Goal: Information Seeking & Learning: Stay updated

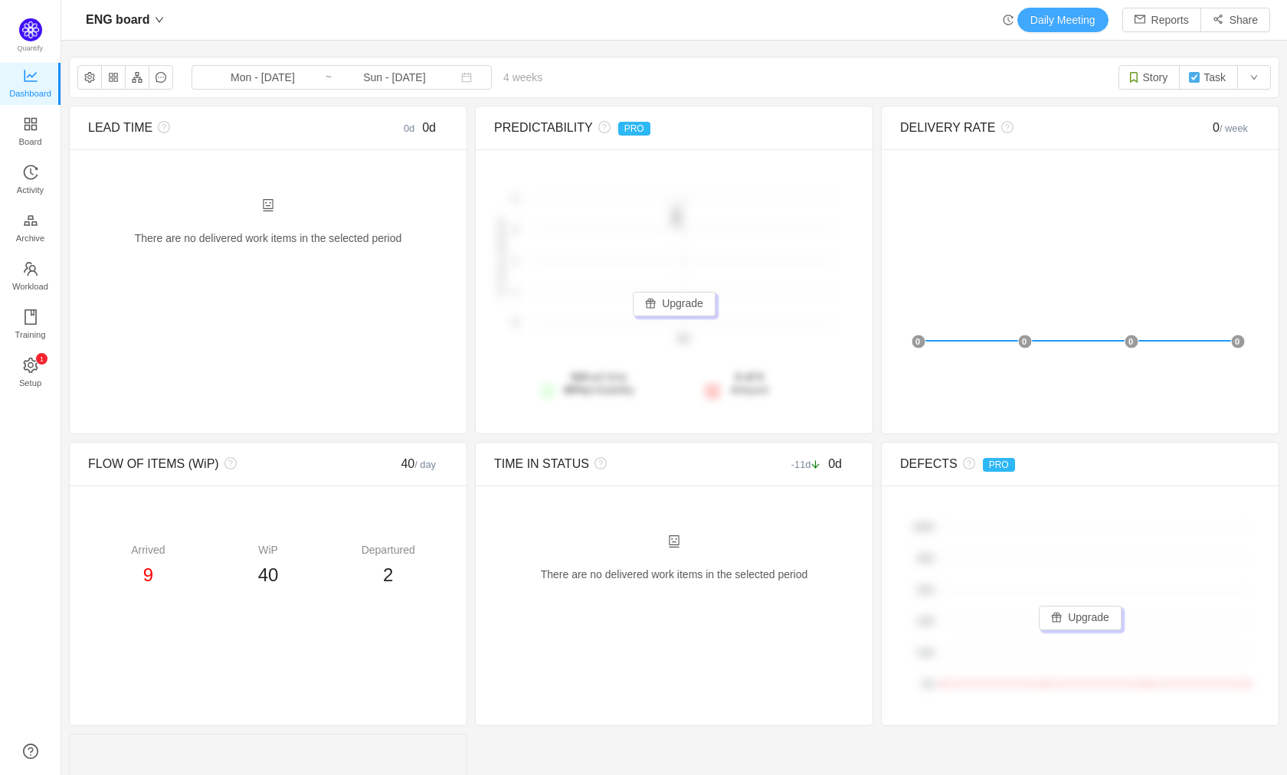
scroll to position [749, 1187]
click at [1003, 17] on icon "icon: history" at bounding box center [1008, 20] width 10 height 10
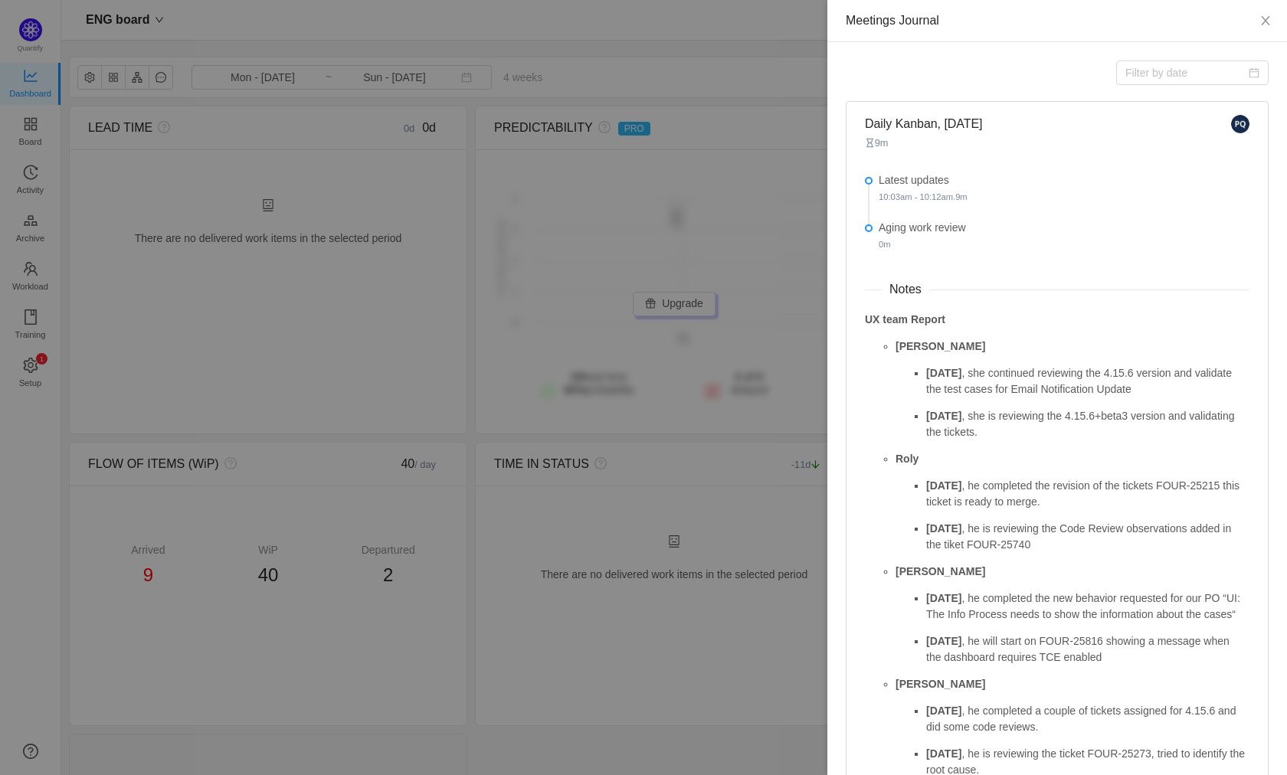
scroll to position [116, 0]
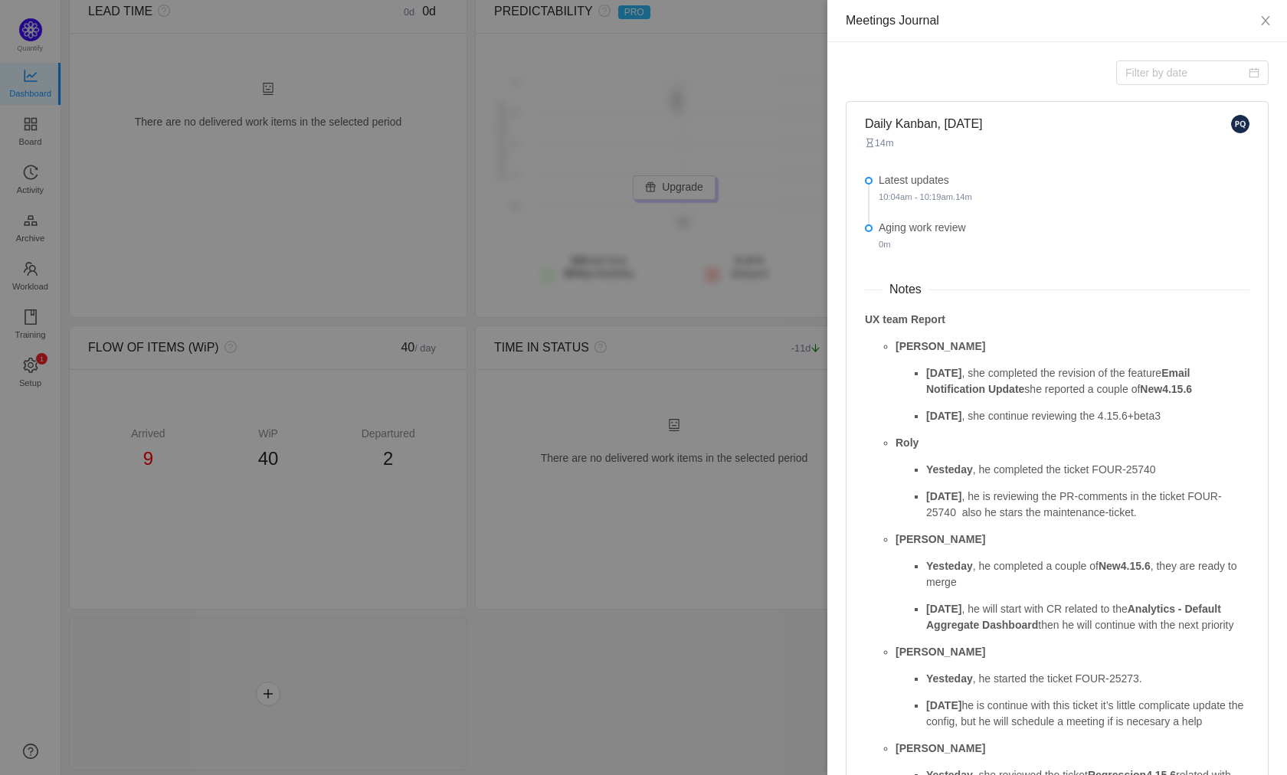
click at [869, 320] on strong "UX team Report" at bounding box center [905, 319] width 80 height 12
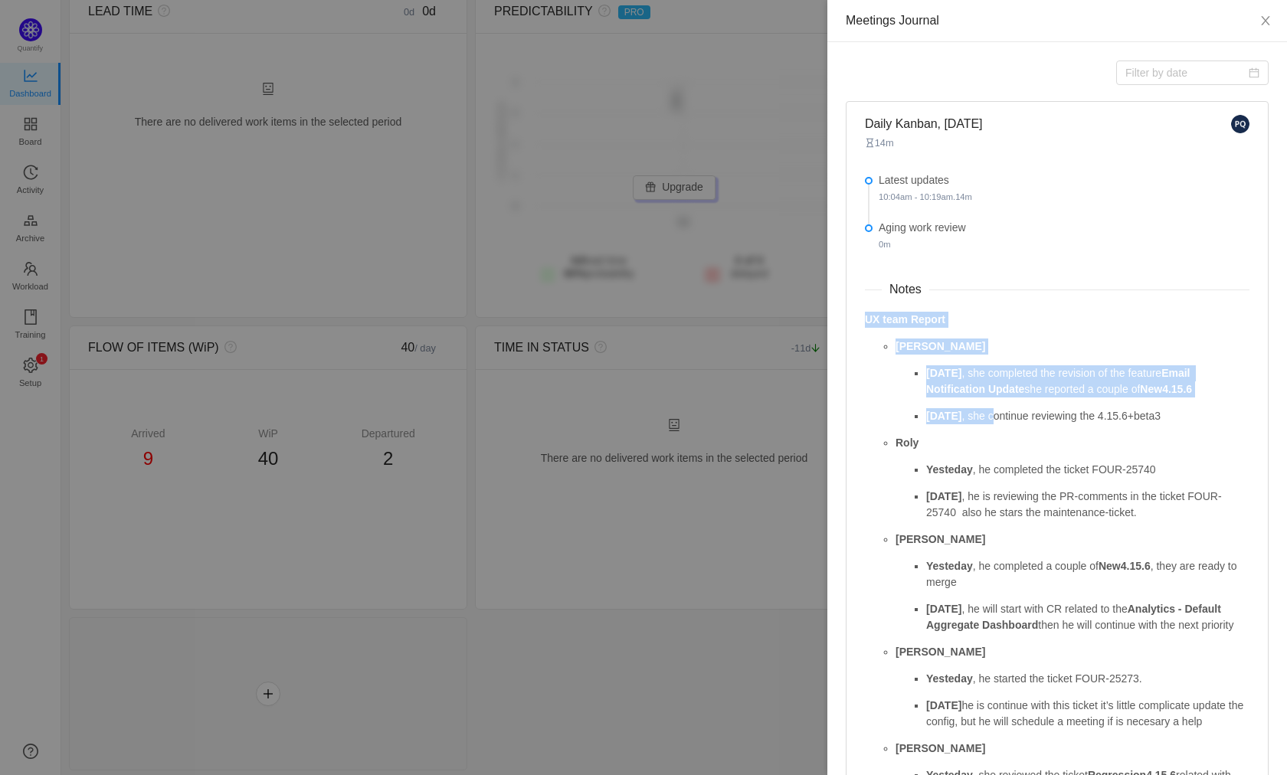
drag, startPoint x: 866, startPoint y: 320, endPoint x: 984, endPoint y: 419, distance: 153.9
click at [984, 419] on div "UX team Report [PERSON_NAME] [DATE] , she completed the revision of the feature…" at bounding box center [1057, 585] width 385 height 547
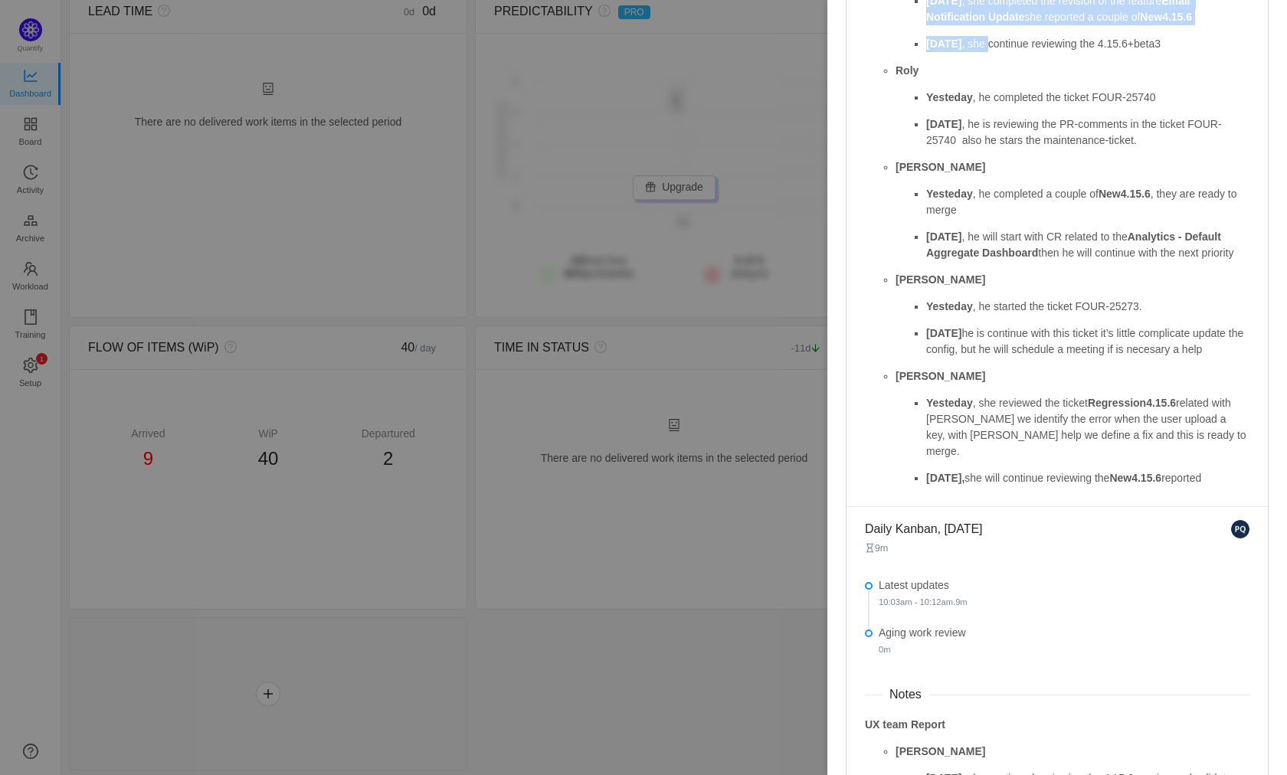
scroll to position [409, 0]
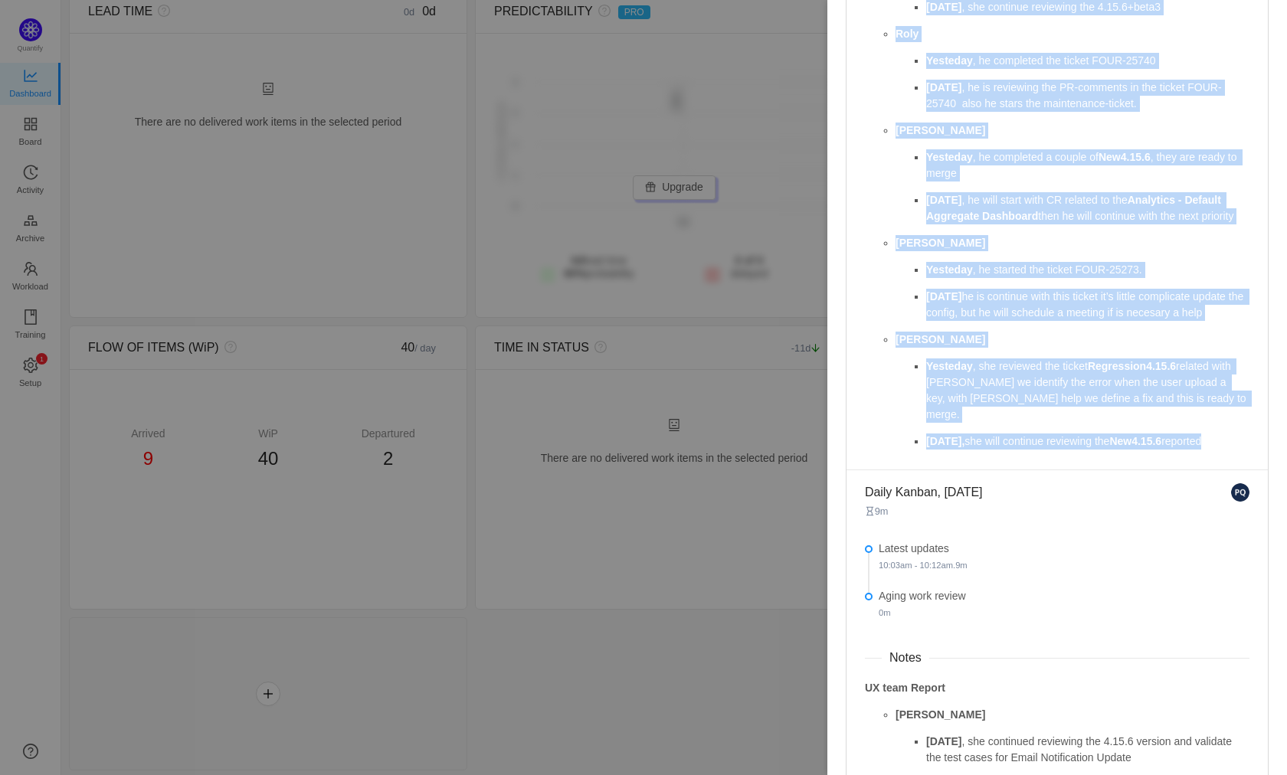
click at [1225, 450] on p "[DATE], she will continue reviewing the New4.15.6 reported" at bounding box center [1087, 442] width 323 height 16
copy div "UX team Report [PERSON_NAME] [DATE] , she completed the revision of the feature…"
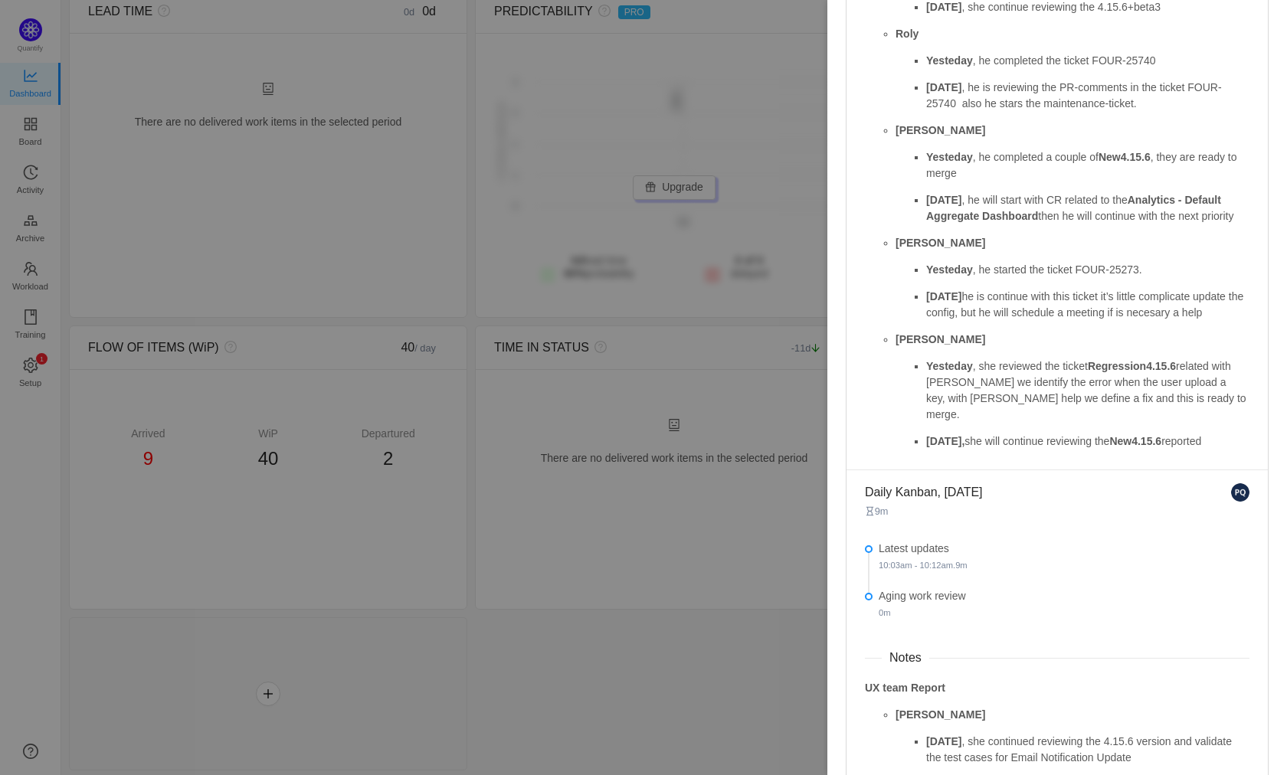
click at [1107, 28] on p "Roly" at bounding box center [1073, 34] width 354 height 16
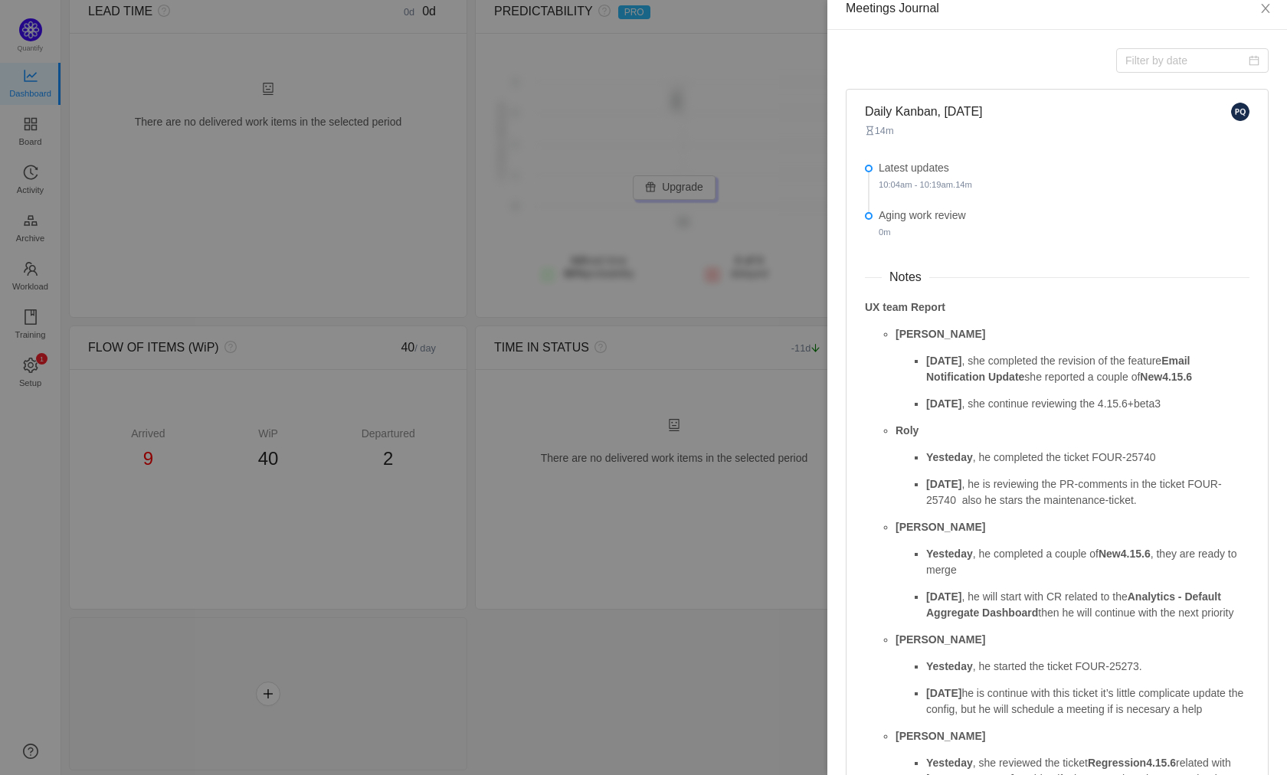
scroll to position [0, 0]
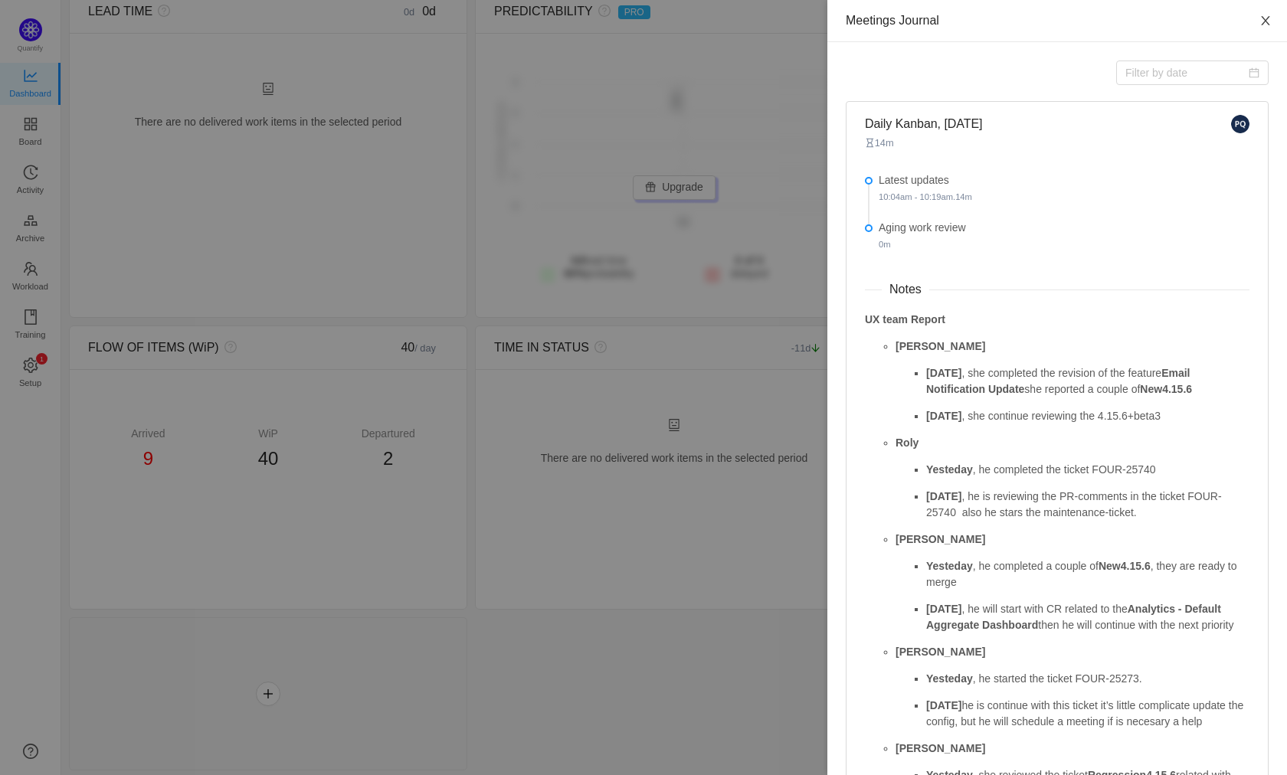
click at [1259, 19] on icon "icon: close" at bounding box center [1265, 21] width 12 height 12
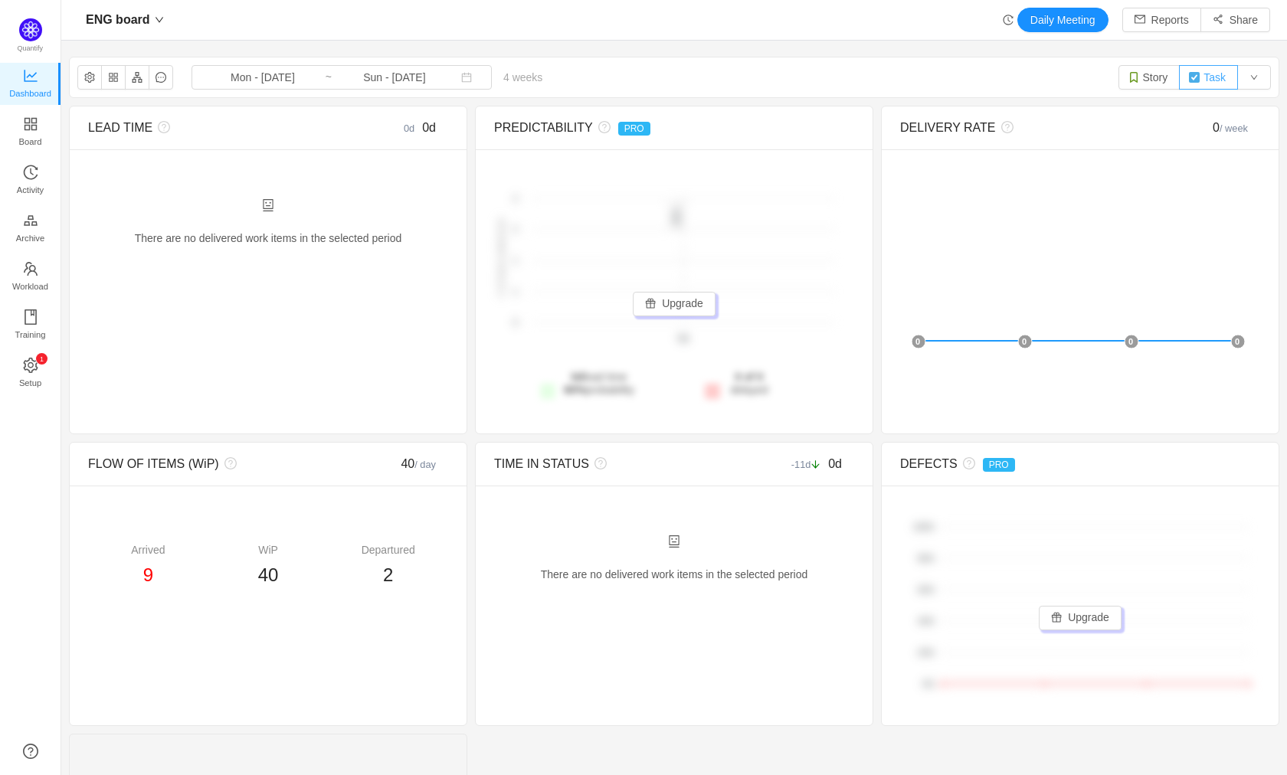
click at [1188, 79] on img "button" at bounding box center [1194, 77] width 12 height 12
click at [1138, 81] on button "Story" at bounding box center [1149, 77] width 62 height 25
click at [1244, 81] on button "button" at bounding box center [1254, 77] width 34 height 25
click at [802, 14] on div "ENG board Daily Meeting Reports Share" at bounding box center [674, 20] width 1192 height 25
